Goal: Task Accomplishment & Management: Complete application form

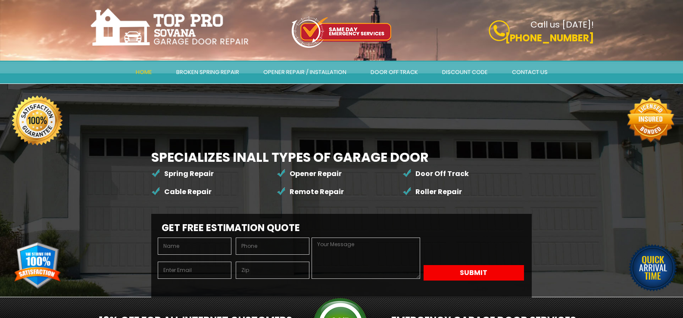
click at [559, 73] on link "Contact Us" at bounding box center [530, 73] width 58 height 22
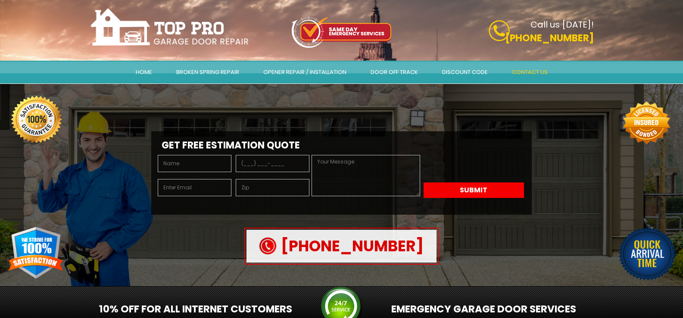
click at [175, 165] on input "text" at bounding box center [195, 163] width 74 height 17
type input "[PERSON_NAME]"
type input "[PERSON_NAME][EMAIL_ADDRESS][DOMAIN_NAME]"
type input "10013"
click at [267, 172] on input "tel" at bounding box center [273, 163] width 74 height 17
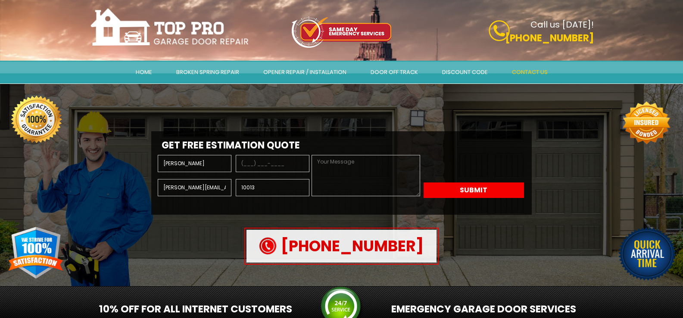
click at [267, 172] on input "tel" at bounding box center [273, 163] width 74 height 17
type input "(814) 980-5065"
click at [328, 177] on textarea at bounding box center [365, 175] width 108 height 41
paste textarea "Wikipedia is considered to be the World’s most significant tool for reference m…"
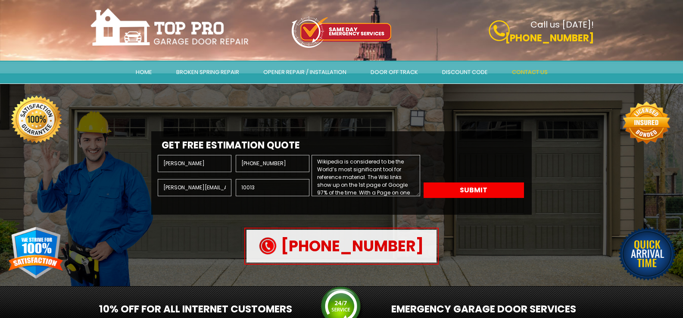
scroll to position [194, 0]
type textarea "Wikipedia is considered to be the World’s most significant tool for reference m…"
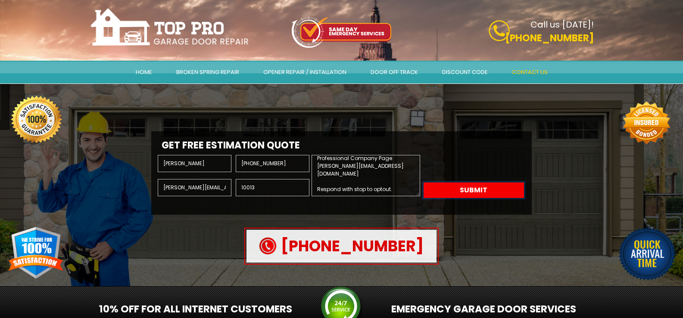
click at [470, 197] on button "Submit" at bounding box center [473, 191] width 100 height 16
